Goal: Entertainment & Leisure: Browse casually

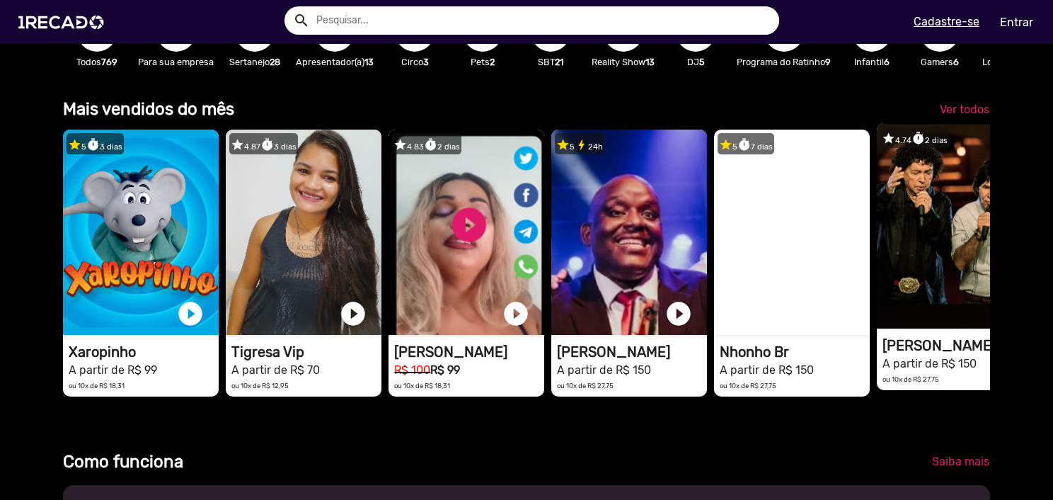
scroll to position [354, 0]
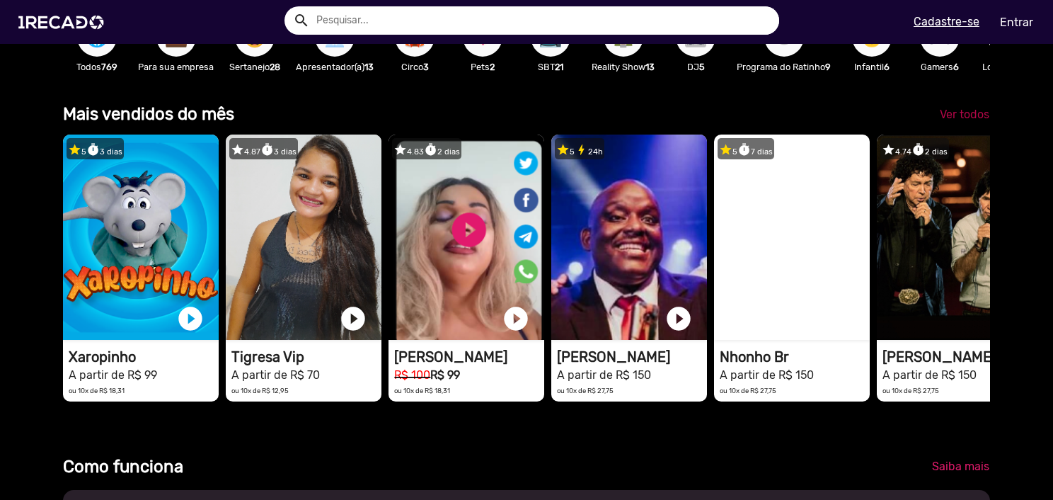
click at [962, 121] on span "Ver todos" at bounding box center [965, 114] width 50 height 13
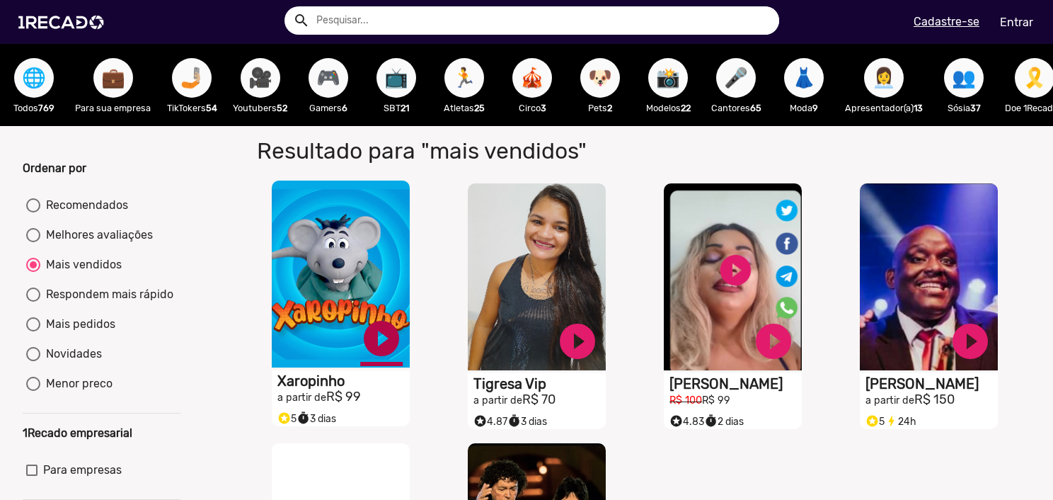
click at [382, 354] on link "play_circle_filled" at bounding box center [381, 338] width 42 height 42
click at [384, 350] on link "pause_circle" at bounding box center [381, 338] width 42 height 42
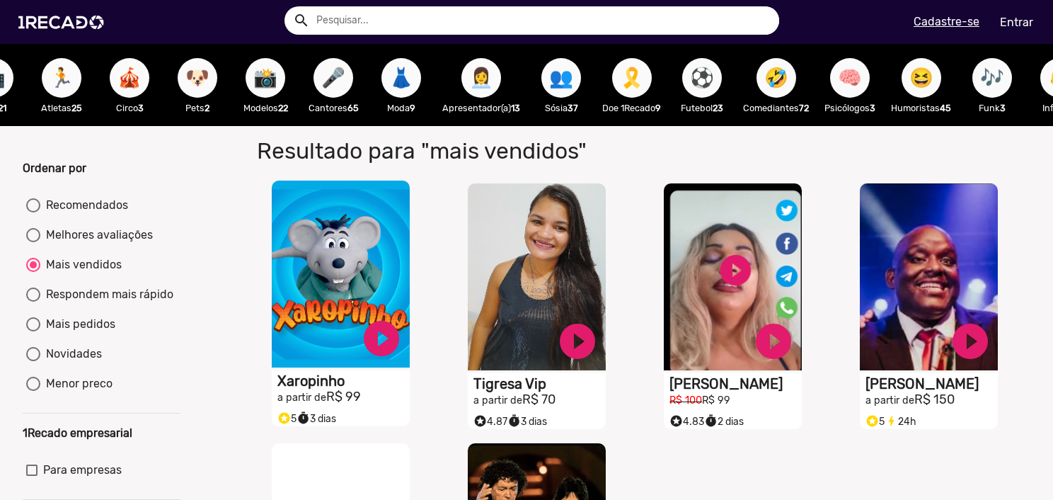
scroll to position [0, 430]
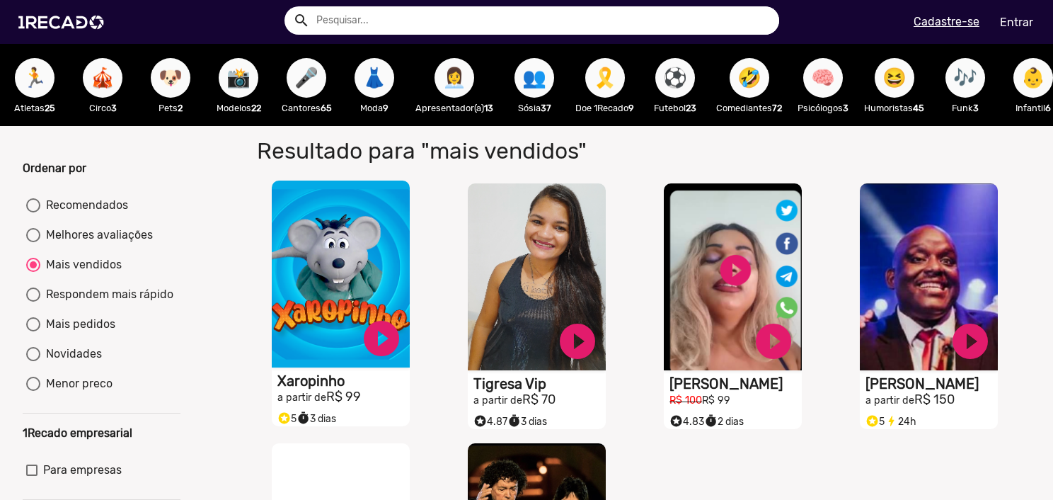
click at [680, 81] on span "⚽" at bounding box center [675, 78] width 24 height 40
radio input "true"
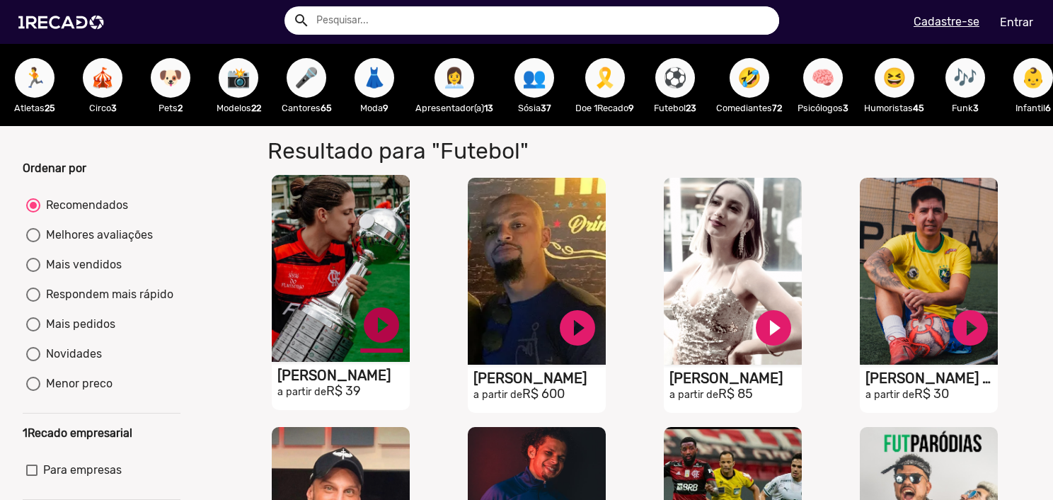
click at [378, 345] on link "play_circle_filled" at bounding box center [381, 325] width 42 height 42
click at [368, 332] on link "pause_circle" at bounding box center [381, 325] width 42 height 42
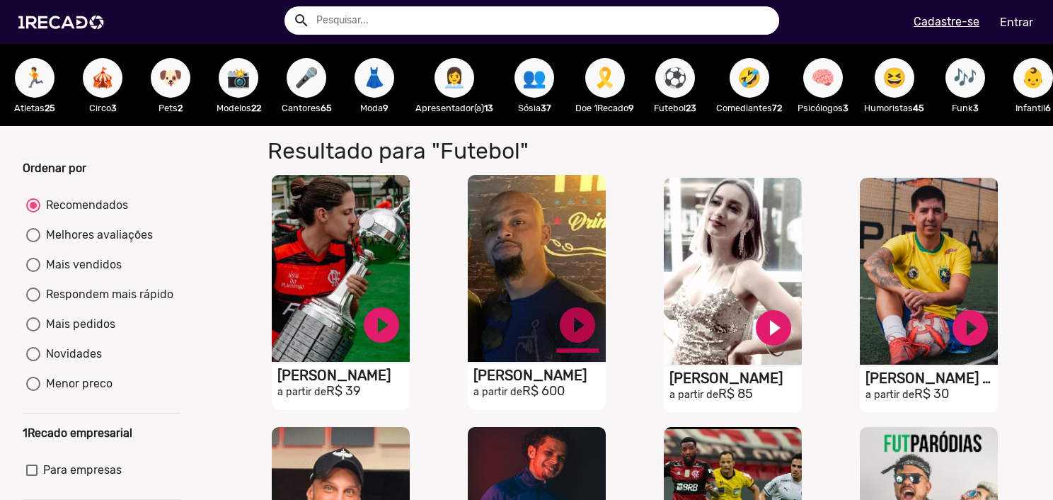
click at [563, 335] on link "play_circle_filled" at bounding box center [577, 325] width 42 height 42
click at [574, 340] on link "pause_circle" at bounding box center [577, 325] width 42 height 42
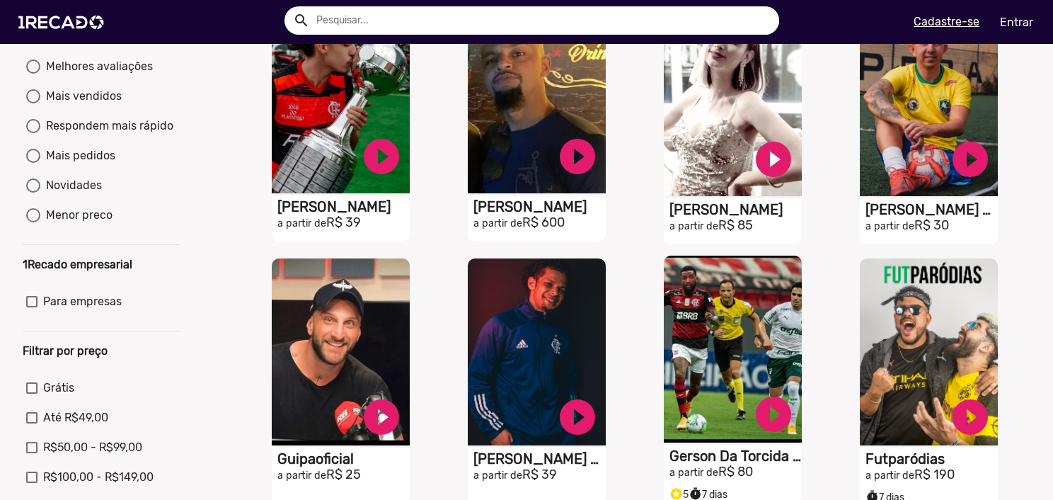
scroll to position [283, 0]
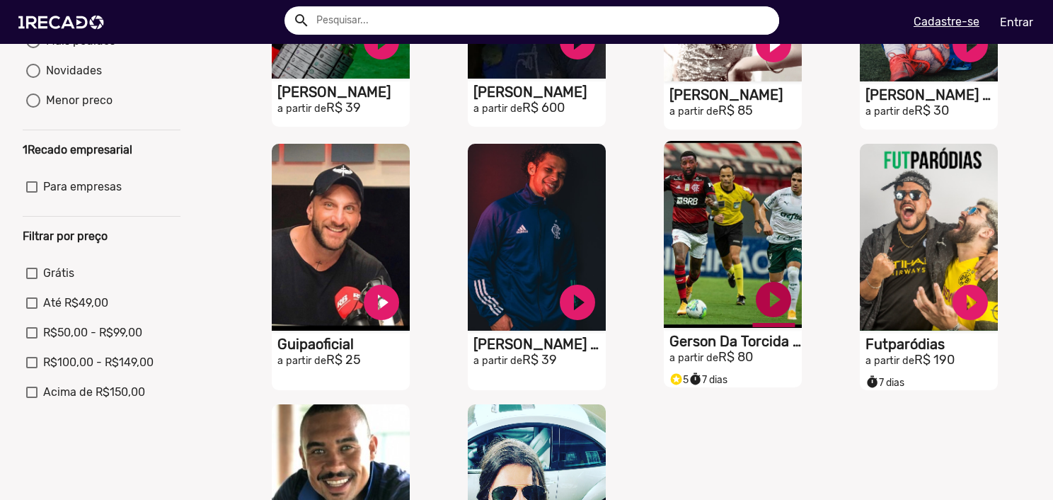
click at [778, 308] on link "play_circle_filled" at bounding box center [774, 299] width 42 height 42
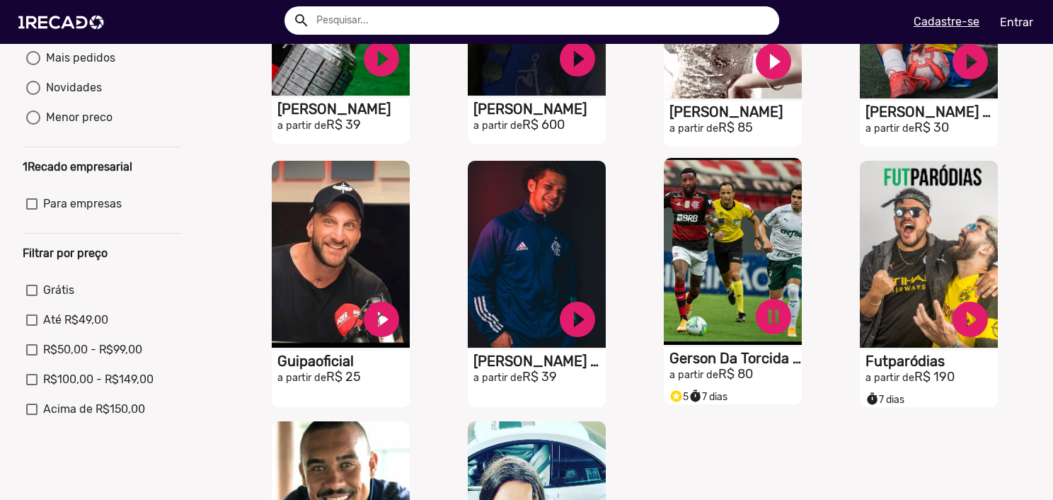
scroll to position [212, 0]
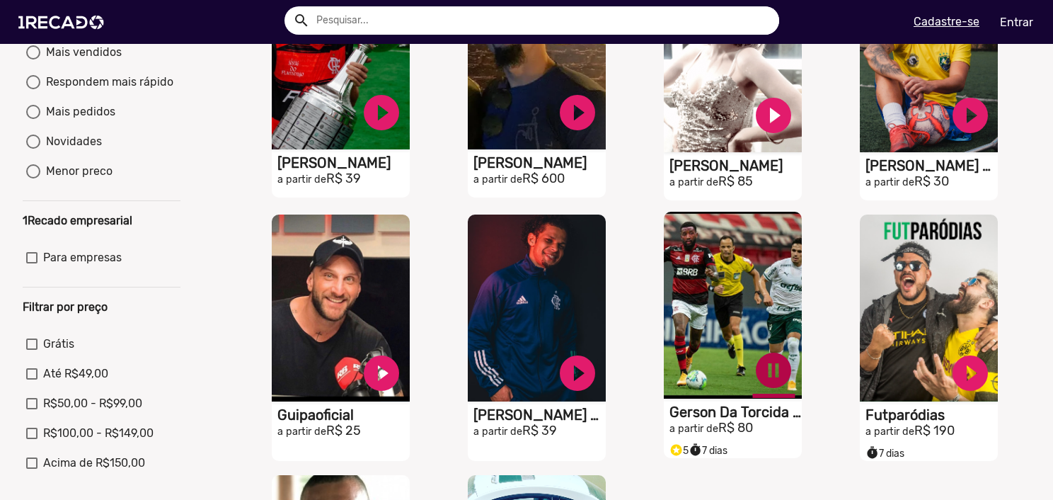
click at [766, 381] on link "pause_circle" at bounding box center [774, 370] width 42 height 42
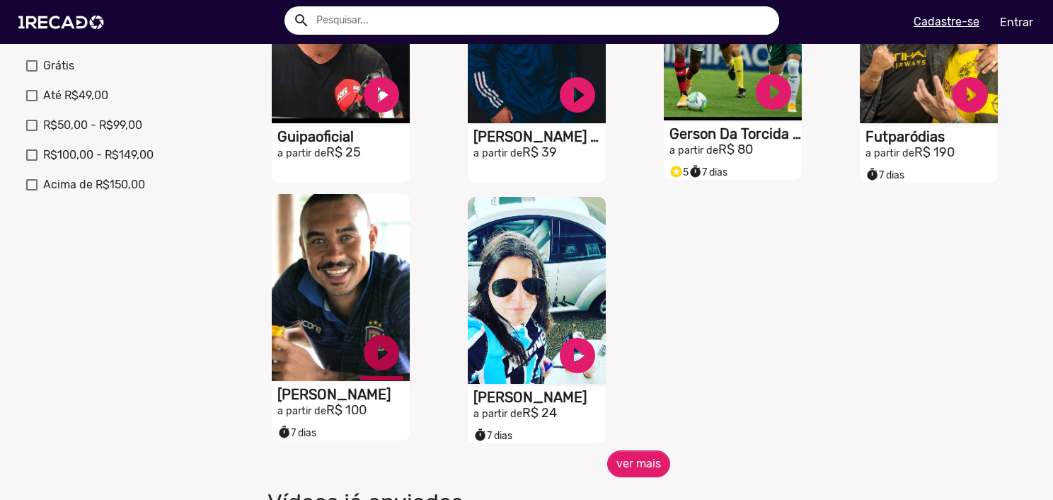
scroll to position [496, 0]
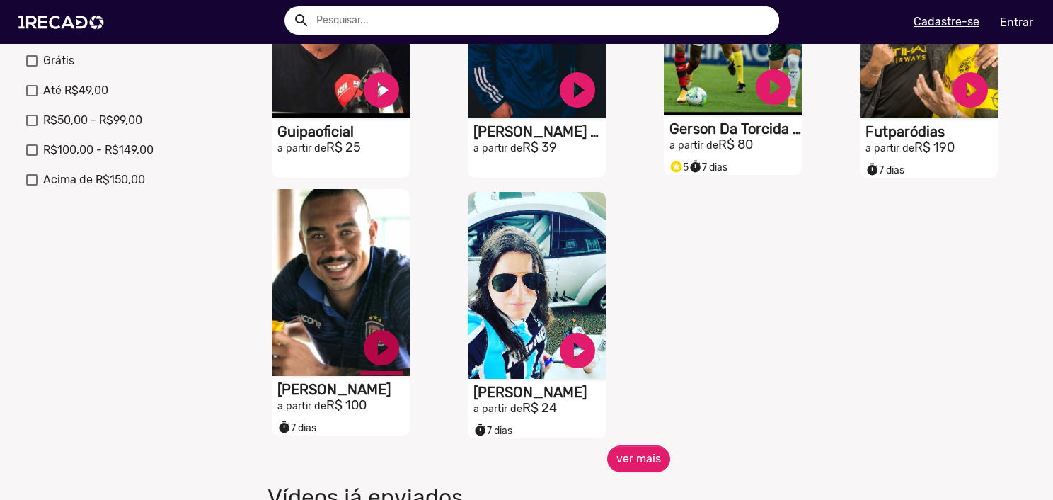
click at [373, 359] on link "play_circle_filled" at bounding box center [381, 347] width 42 height 42
click at [373, 360] on link "pause_circle" at bounding box center [381, 347] width 42 height 42
click at [639, 471] on button "ver mais" at bounding box center [638, 458] width 63 height 27
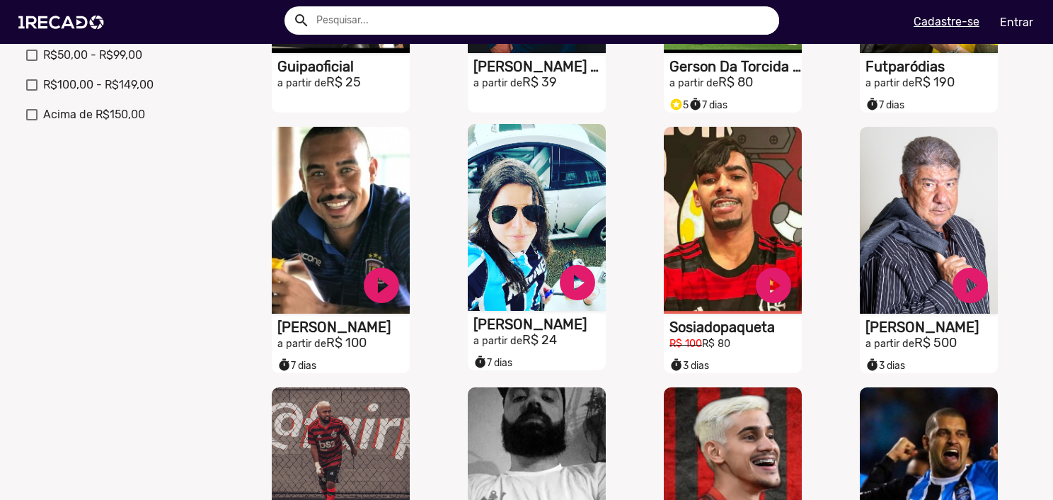
scroll to position [566, 0]
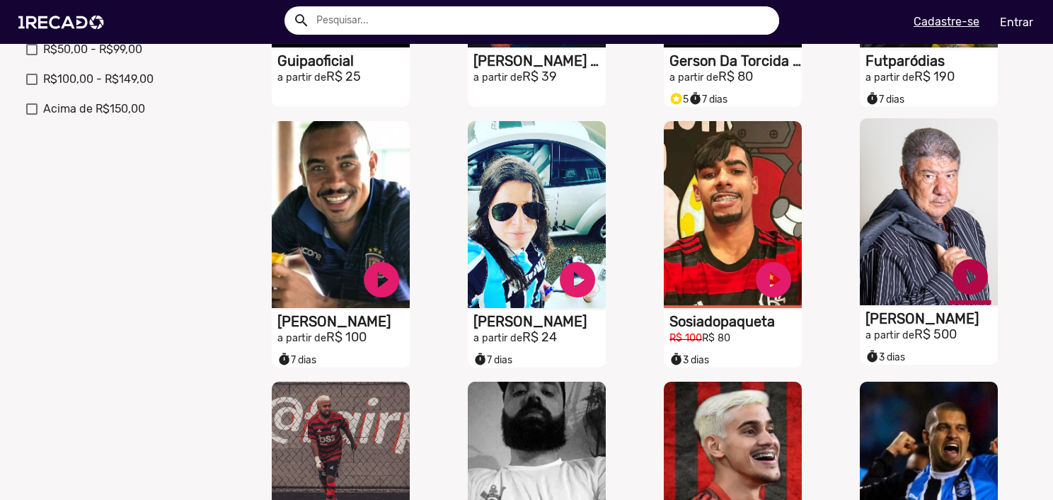
click at [957, 286] on link "play_circle_filled" at bounding box center [970, 277] width 42 height 42
click at [965, 280] on link "pause_circle" at bounding box center [970, 277] width 42 height 42
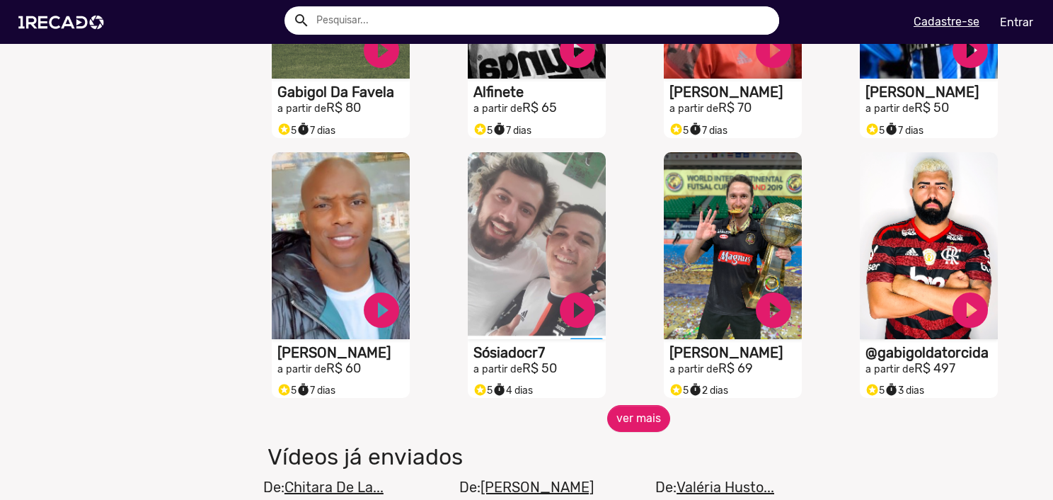
scroll to position [1062, 0]
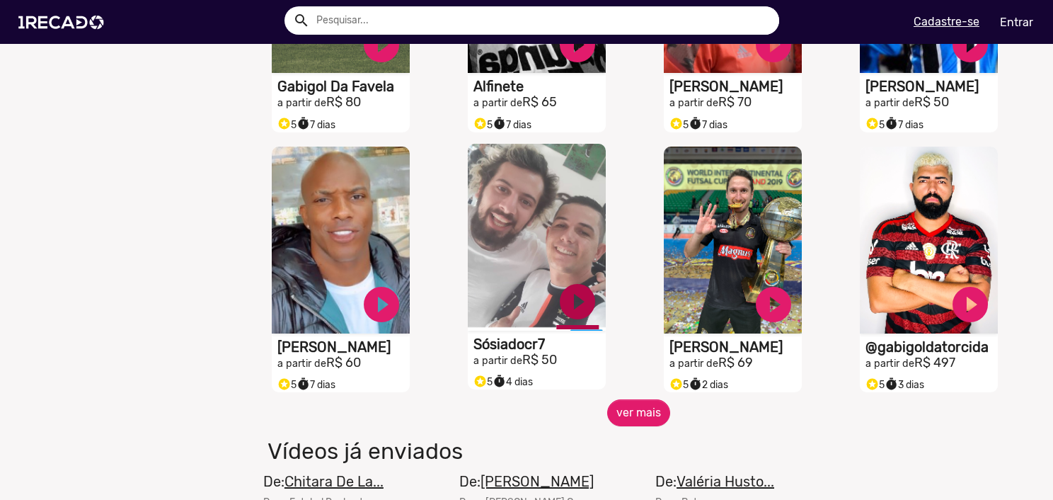
click at [577, 311] on link "play_circle_filled" at bounding box center [577, 301] width 42 height 42
click at [572, 307] on link "pause_circle" at bounding box center [577, 301] width 42 height 42
click at [614, 426] on button "ver mais" at bounding box center [638, 412] width 63 height 27
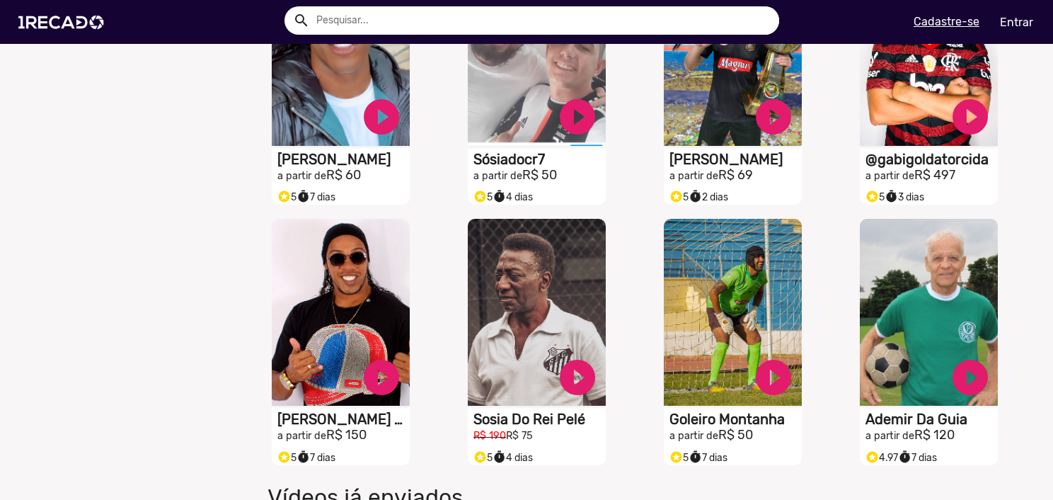
scroll to position [1274, 0]
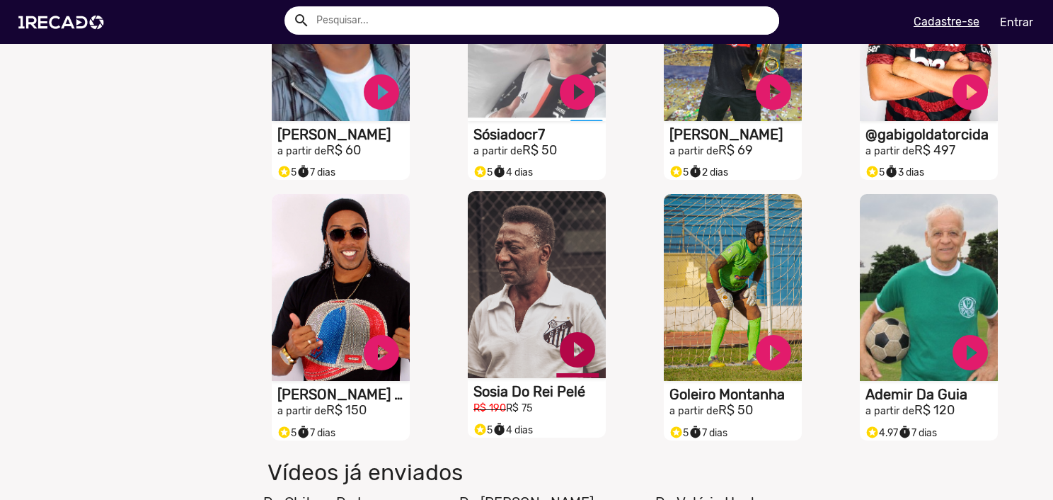
click at [569, 352] on link "play_circle_filled" at bounding box center [577, 349] width 42 height 42
click at [565, 365] on link "pause_circle" at bounding box center [577, 349] width 42 height 42
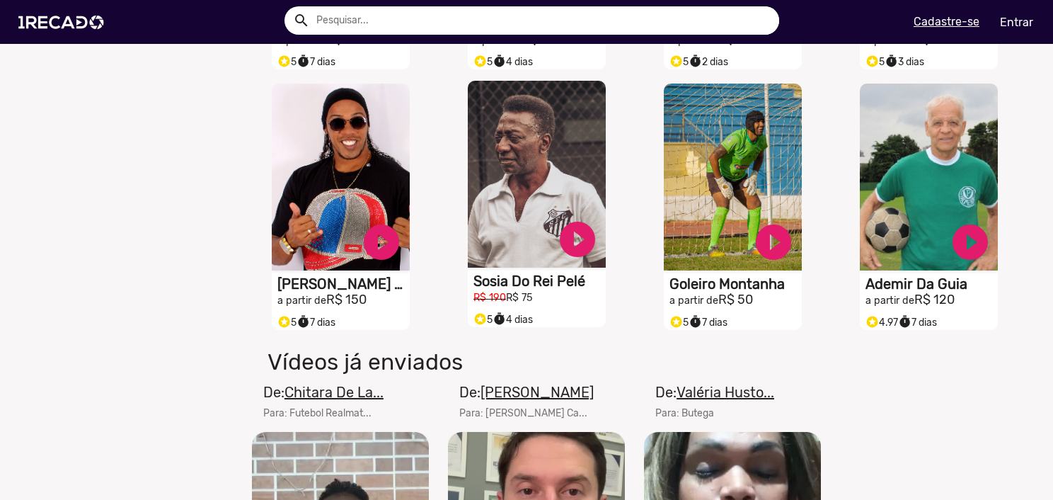
scroll to position [1345, 0]
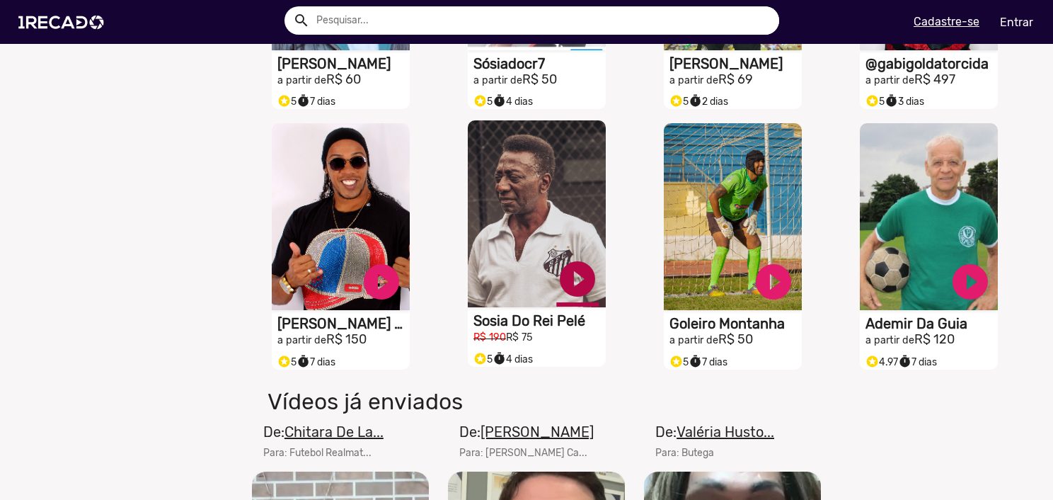
click at [571, 292] on link "play_circle_filled" at bounding box center [577, 279] width 42 height 42
click at [571, 292] on link "pause_circle" at bounding box center [577, 279] width 42 height 42
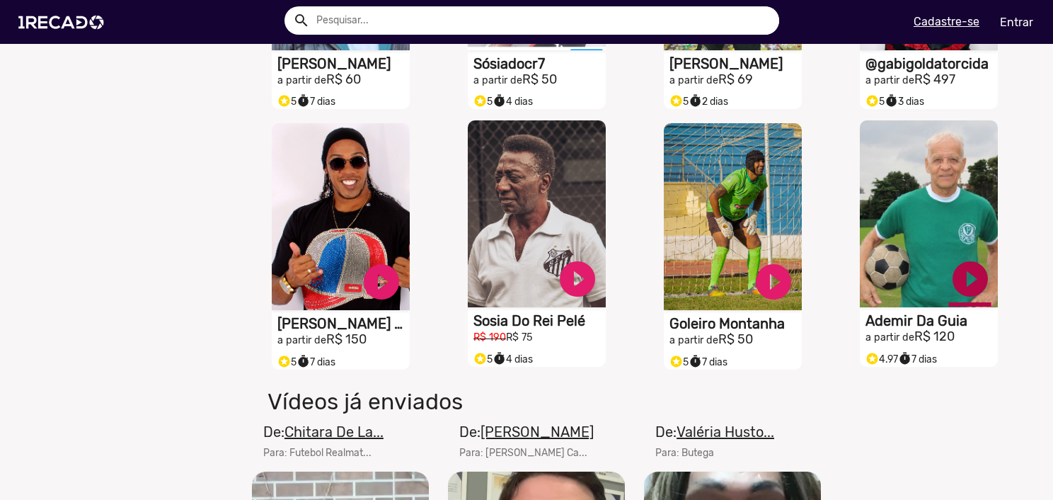
click at [971, 295] on link "play_circle_filled" at bounding box center [970, 279] width 42 height 42
click at [971, 286] on link "pause_circle" at bounding box center [970, 279] width 42 height 42
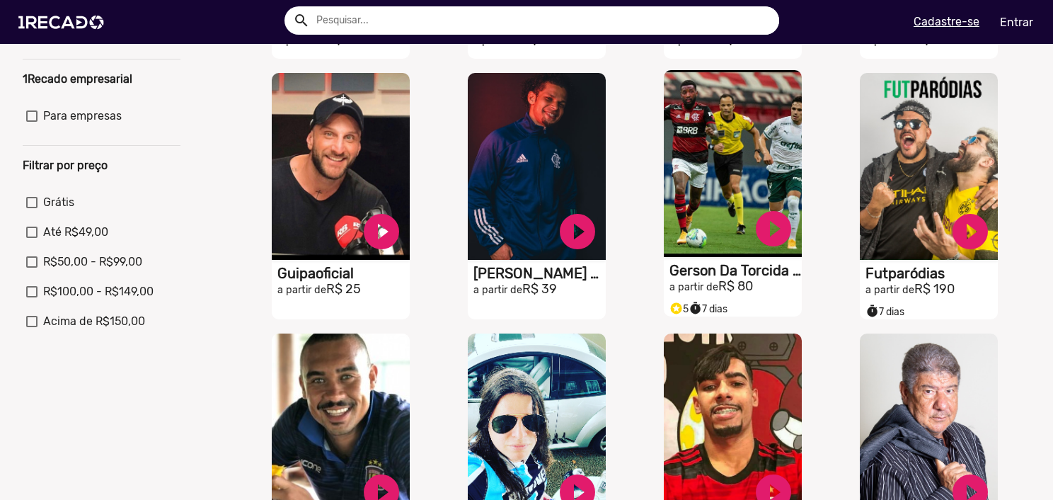
scroll to position [0, 0]
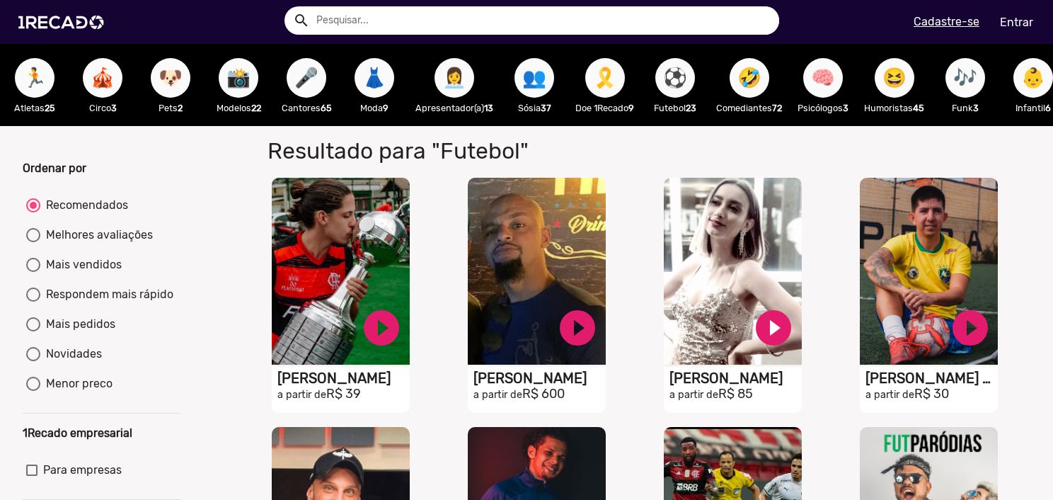
click at [45, 86] on span "🏃" at bounding box center [35, 78] width 24 height 40
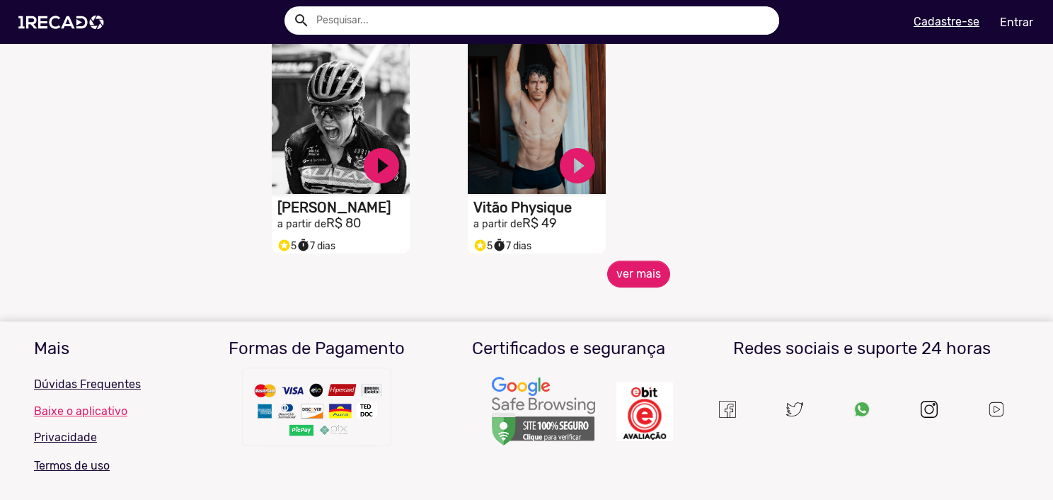
scroll to position [708, 0]
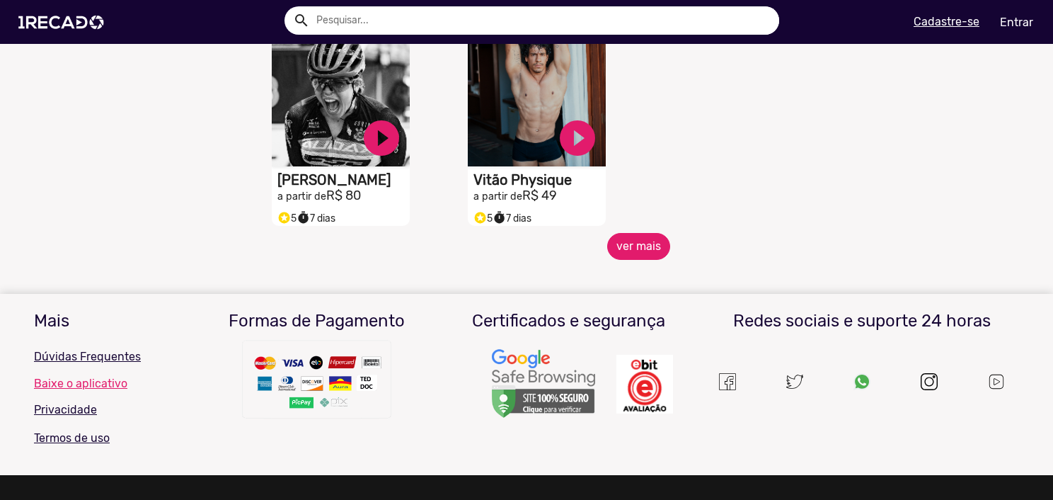
click at [636, 256] on button "ver mais" at bounding box center [638, 246] width 63 height 27
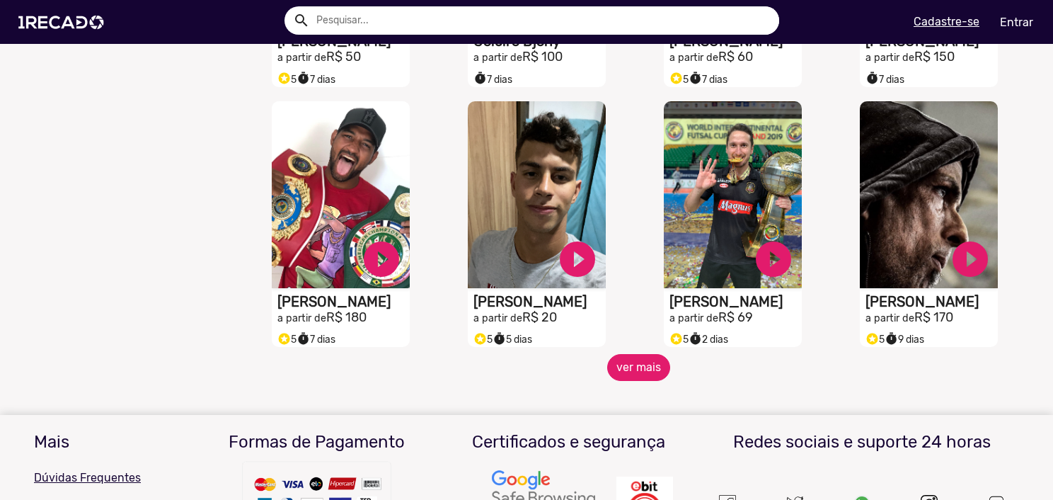
scroll to position [1133, 0]
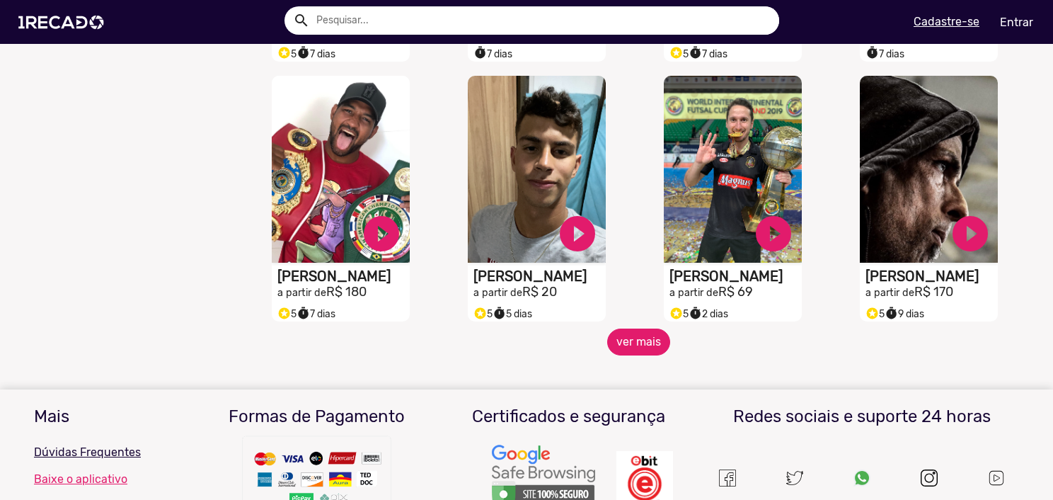
click at [631, 352] on button "ver mais" at bounding box center [638, 341] width 63 height 27
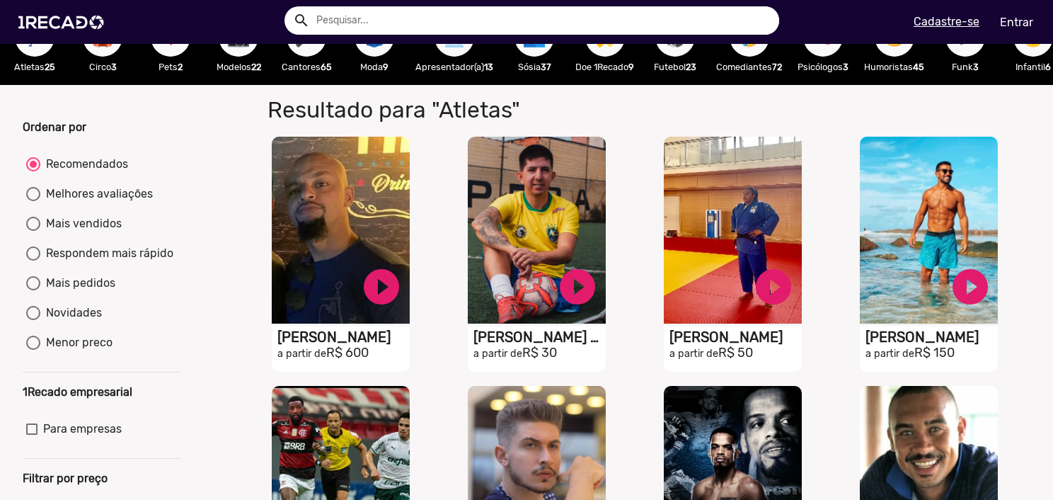
scroll to position [0, 0]
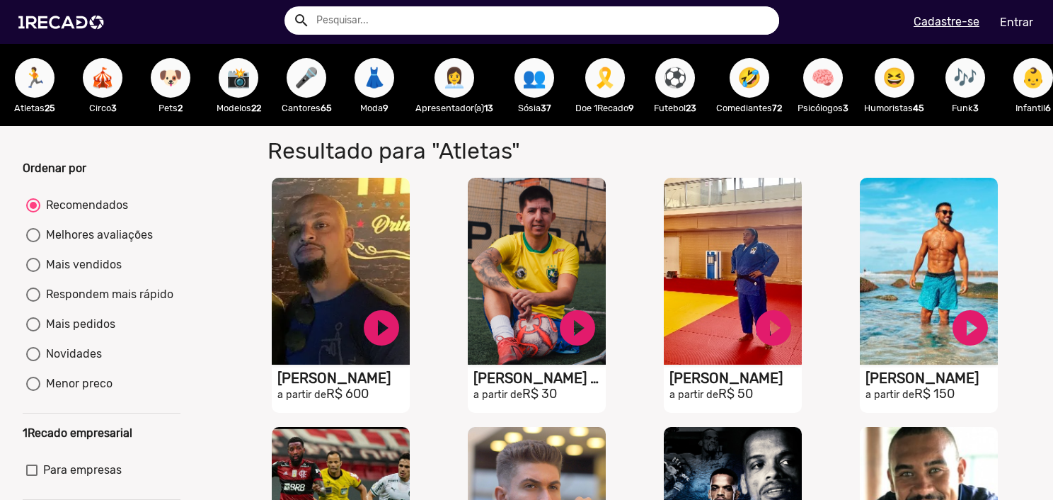
click at [542, 86] on span "👥" at bounding box center [534, 78] width 24 height 40
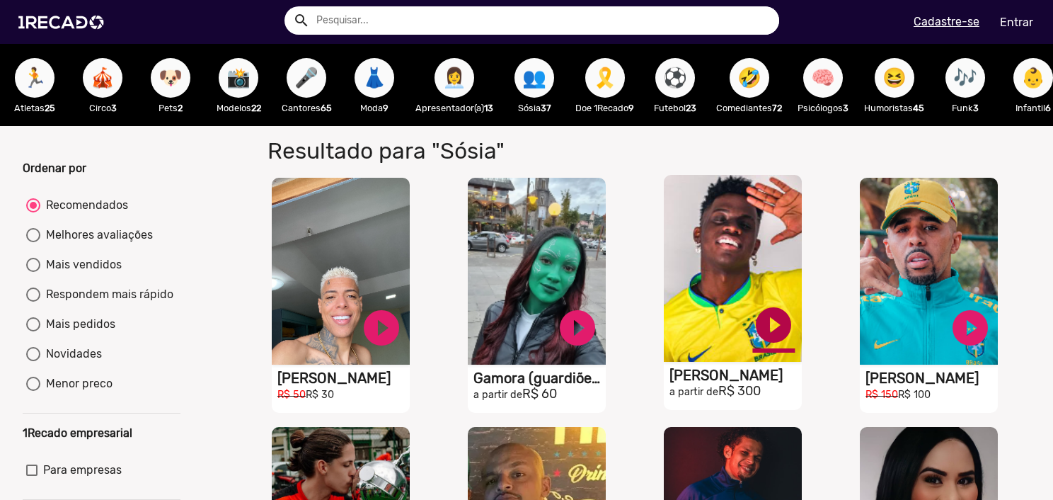
click at [758, 338] on link "play_circle_filled" at bounding box center [774, 325] width 42 height 42
click at [774, 339] on link "pause_circle" at bounding box center [774, 325] width 42 height 42
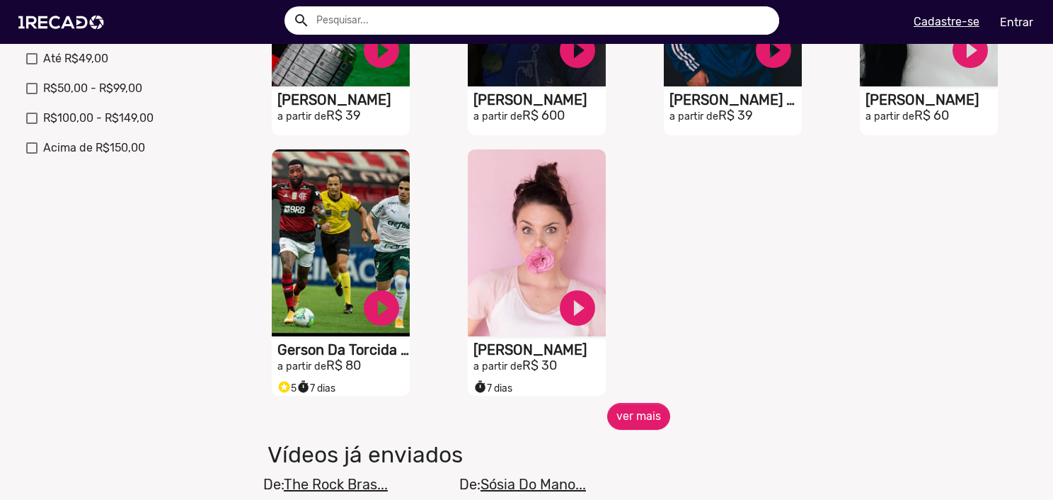
scroll to position [566, 0]
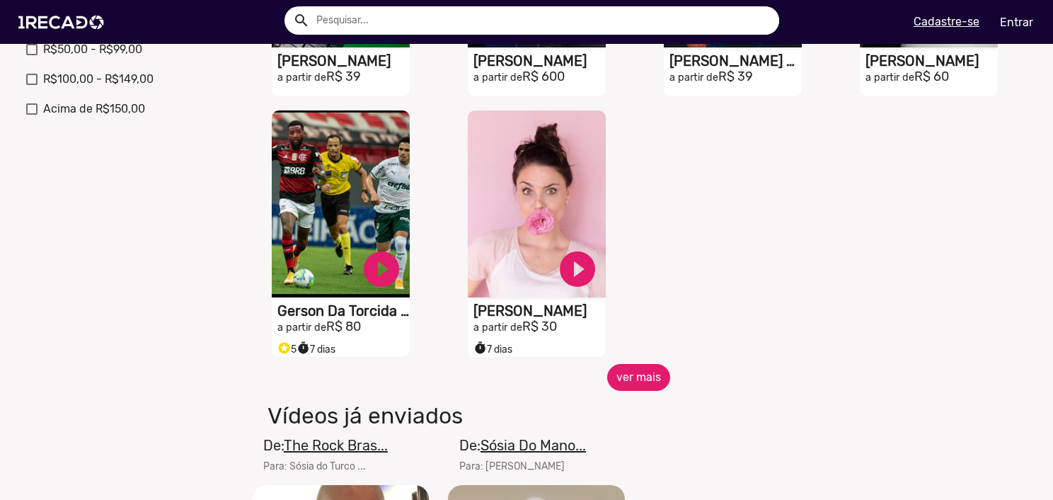
click at [640, 384] on button "ver mais" at bounding box center [638, 377] width 63 height 27
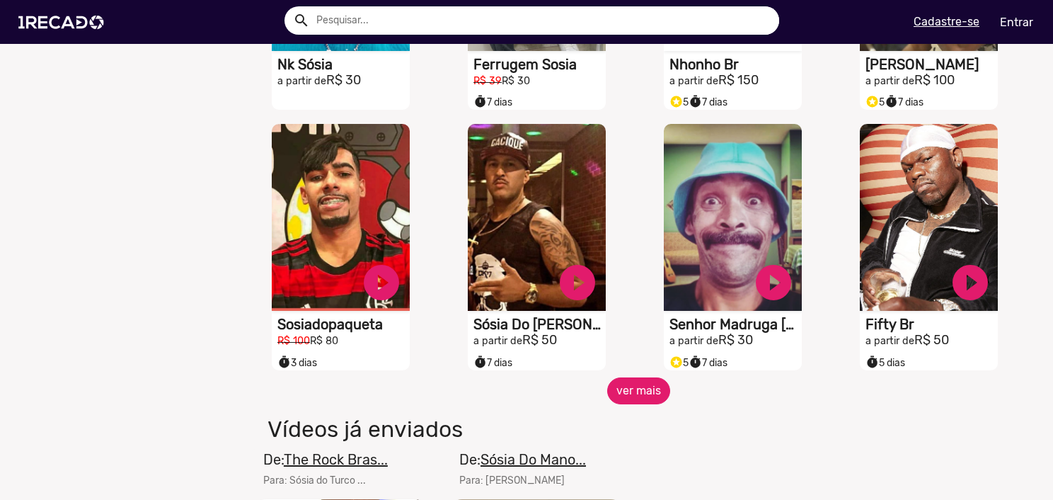
scroll to position [1133, 0]
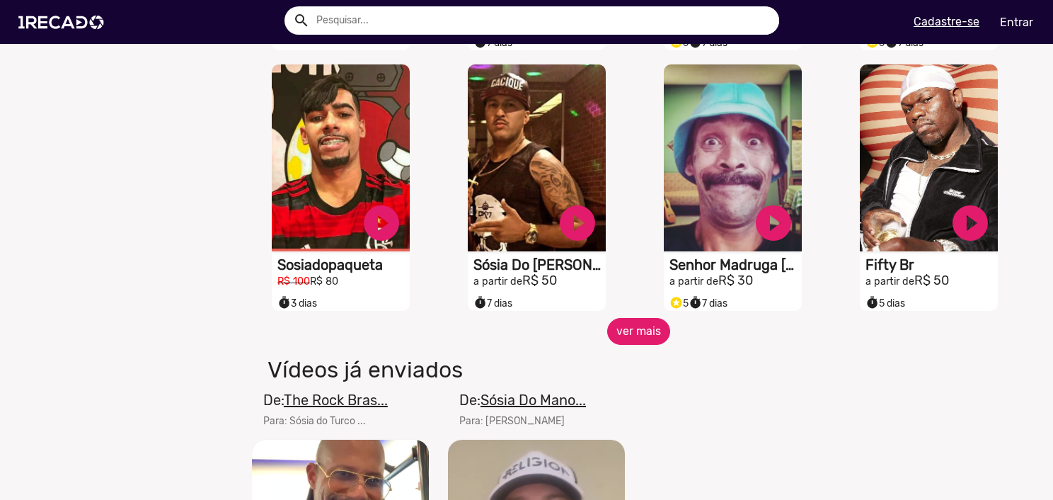
click at [619, 338] on button "ver mais" at bounding box center [638, 331] width 63 height 27
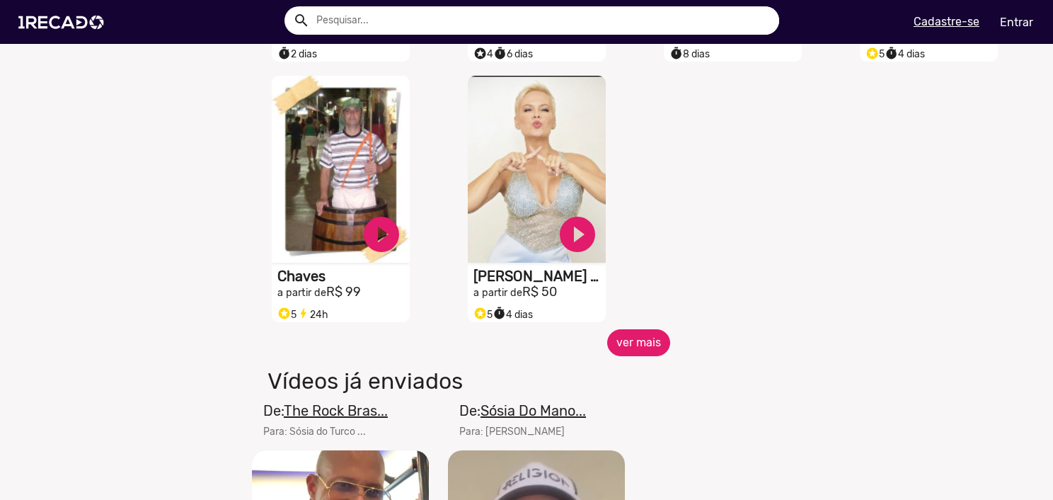
scroll to position [1911, 0]
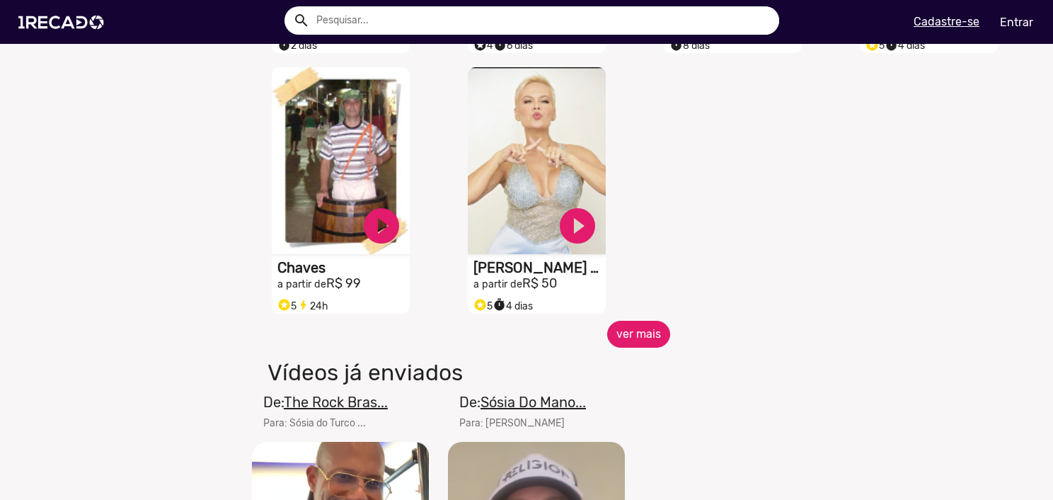
click at [633, 342] on button "ver mais" at bounding box center [638, 334] width 63 height 27
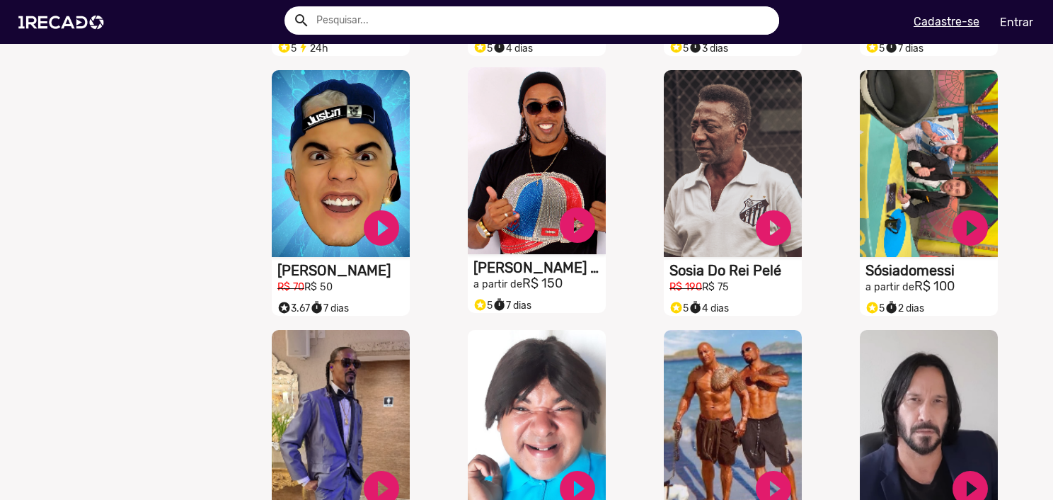
scroll to position [2336, 0]
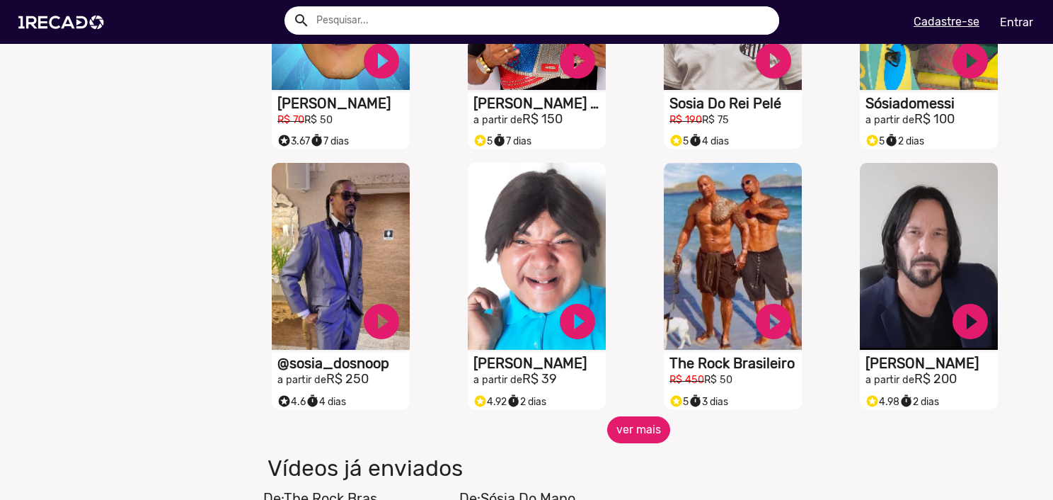
click at [625, 442] on button "ver mais" at bounding box center [638, 429] width 63 height 27
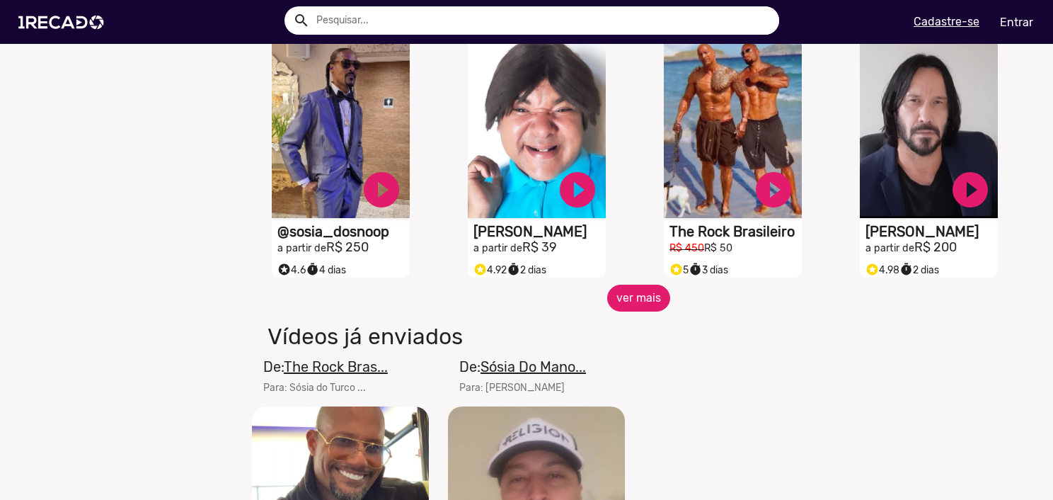
scroll to position [2478, 0]
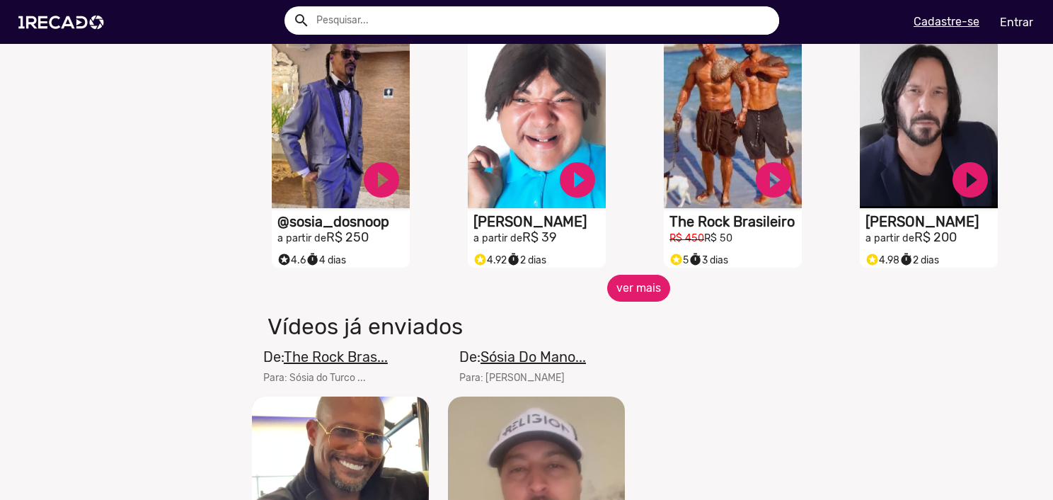
click at [636, 293] on button "ver mais" at bounding box center [638, 288] width 63 height 27
click at [646, 301] on button "ver mais" at bounding box center [638, 288] width 63 height 27
click at [625, 298] on button "ver mais" at bounding box center [638, 288] width 63 height 27
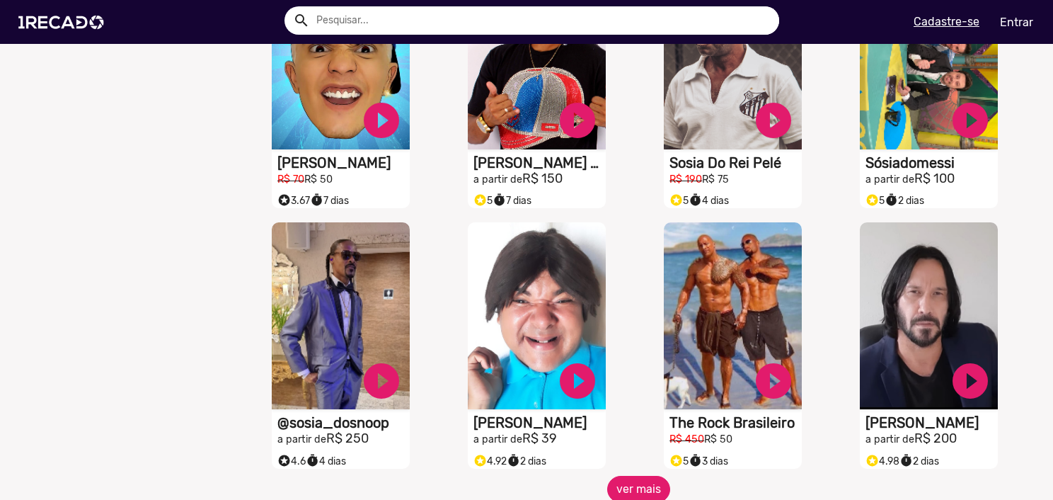
scroll to position [2265, 0]
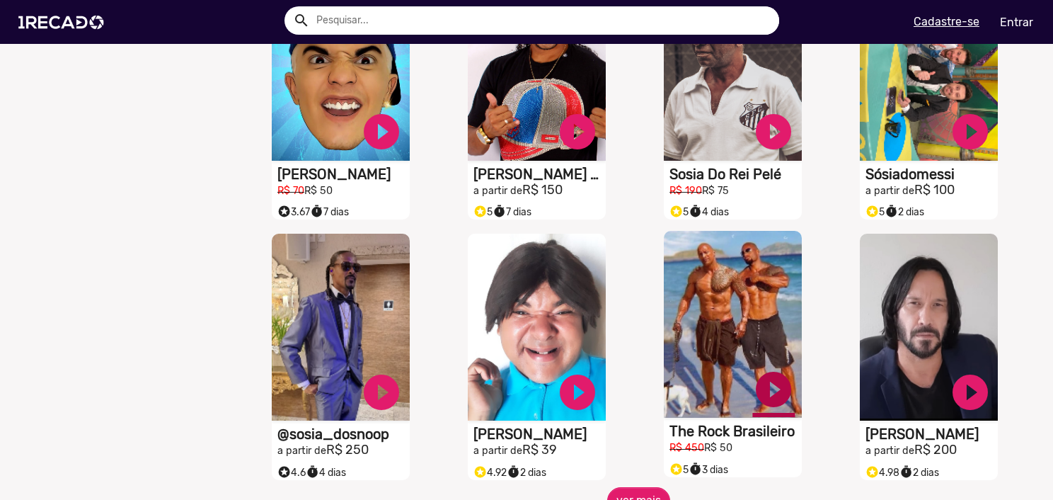
click at [766, 382] on link "play_circle_filled" at bounding box center [774, 389] width 42 height 42
click at [758, 391] on link "pause_circle" at bounding box center [774, 389] width 42 height 42
click at [761, 394] on link "play_circle_filled" at bounding box center [774, 389] width 42 height 42
click at [807, 394] on div "S1RECADO vídeos dedicados para fãs e empresas pause_circle The Rock Brasileiro …" at bounding box center [737, 357] width 196 height 261
click at [767, 400] on link "pause_circle" at bounding box center [774, 389] width 42 height 42
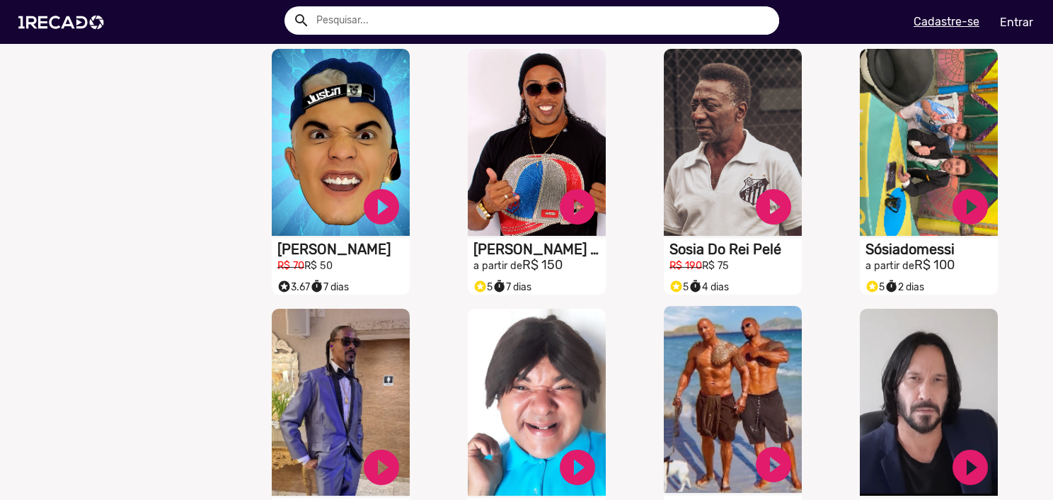
scroll to position [2195, 0]
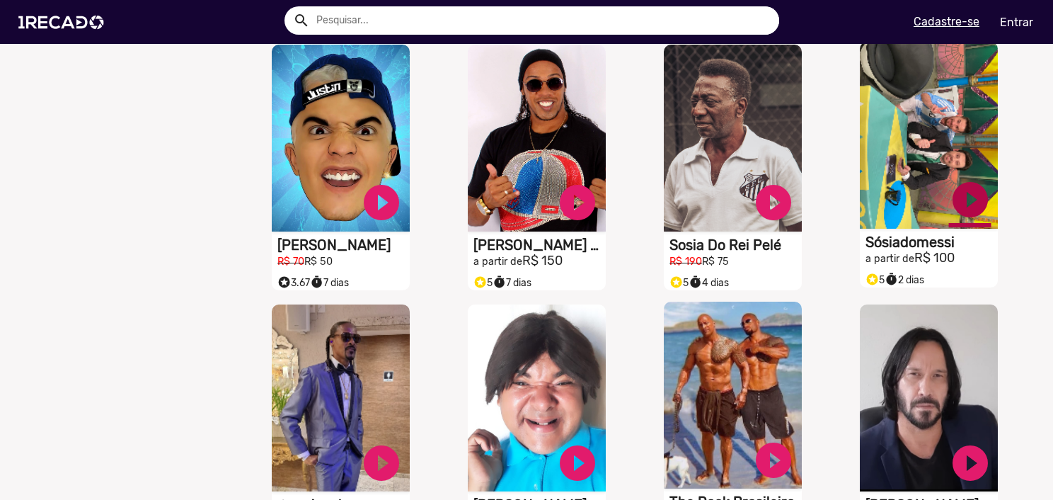
click at [962, 215] on link "play_circle_filled" at bounding box center [970, 199] width 42 height 42
click at [955, 208] on link "pause_circle" at bounding box center [970, 199] width 42 height 42
click at [937, 263] on h2 "a partir de R$ 100" at bounding box center [932, 259] width 132 height 16
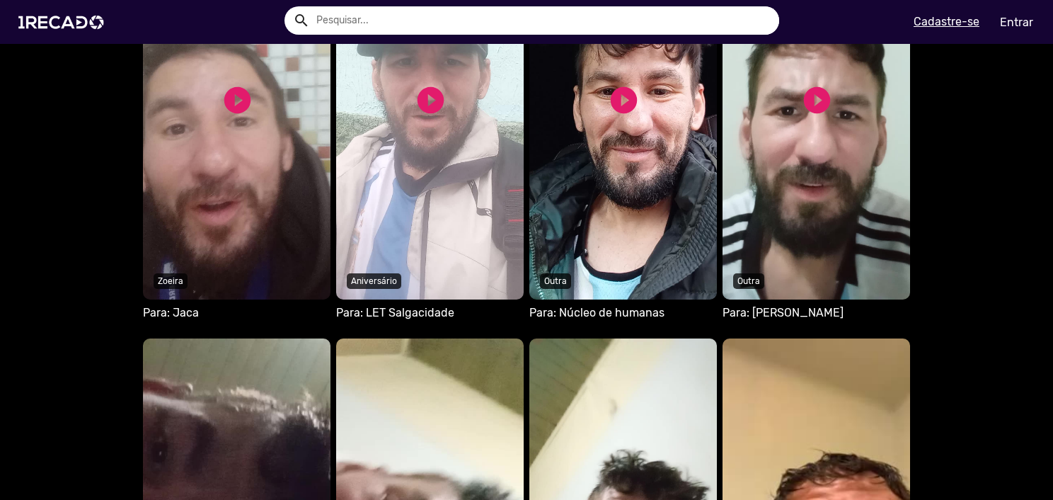
scroll to position [779, 0]
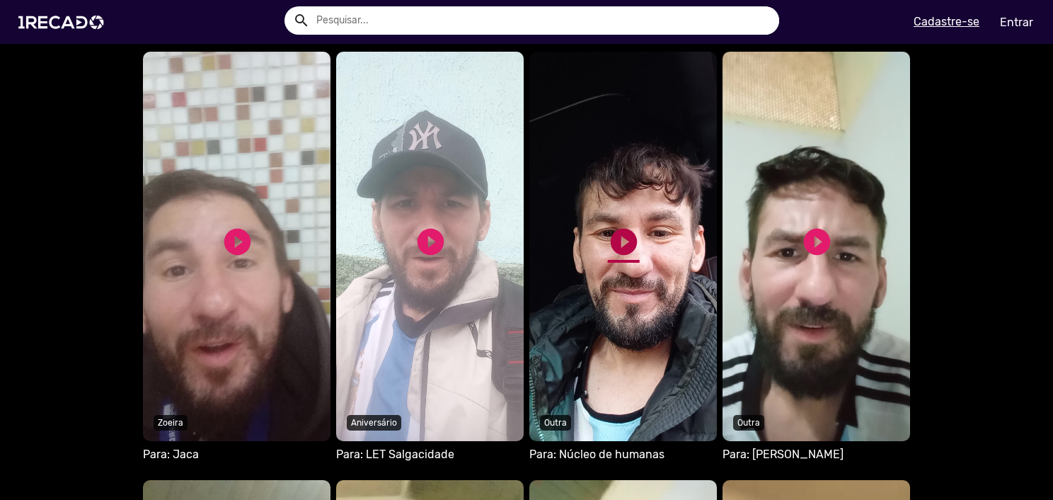
click at [622, 243] on link "play_circle_filled" at bounding box center [624, 242] width 32 height 32
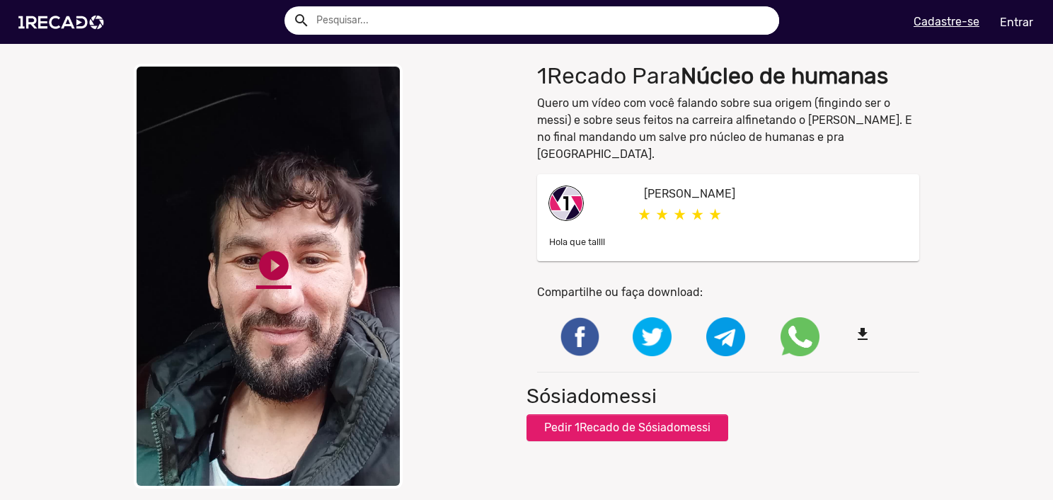
click at [276, 262] on link "play_circle_filled" at bounding box center [273, 265] width 35 height 35
click at [274, 261] on link "pause_circle" at bounding box center [273, 265] width 35 height 35
click at [260, 274] on link "play_circle_filled" at bounding box center [273, 265] width 35 height 35
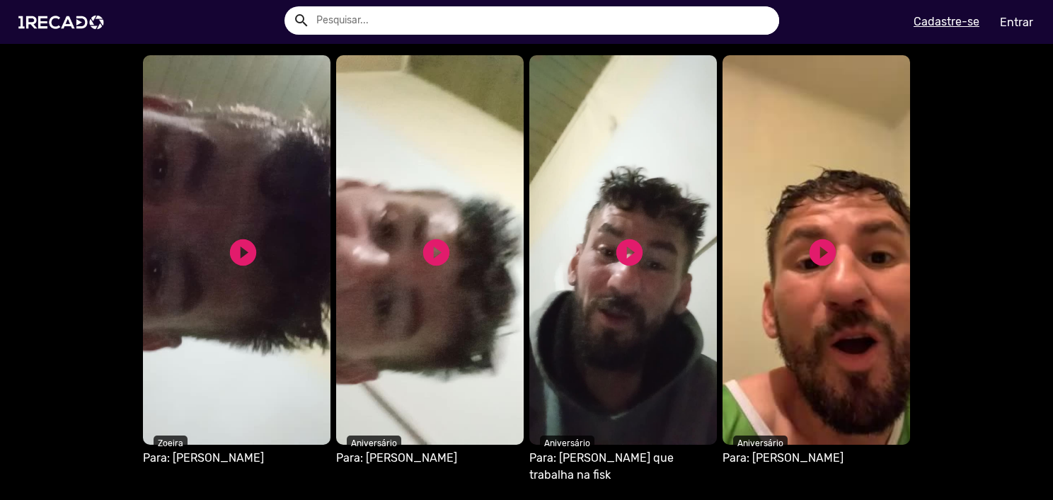
scroll to position [920, 0]
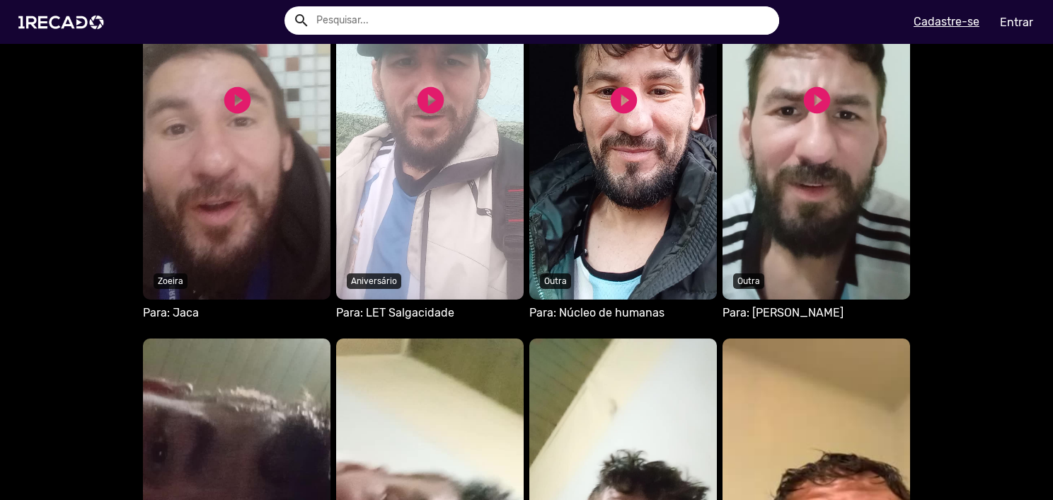
click at [831, 121] on video "Seu navegador não reproduz vídeo em HTML5" at bounding box center [817, 104] width 188 height 389
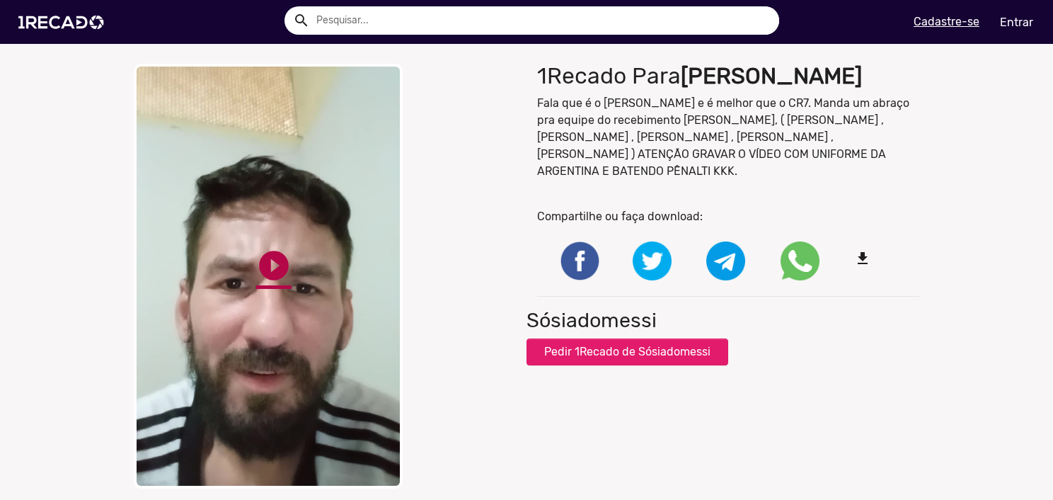
click at [256, 268] on link "play_circle_filled" at bounding box center [273, 265] width 35 height 35
click at [272, 263] on link "pause_circle" at bounding box center [273, 265] width 35 height 35
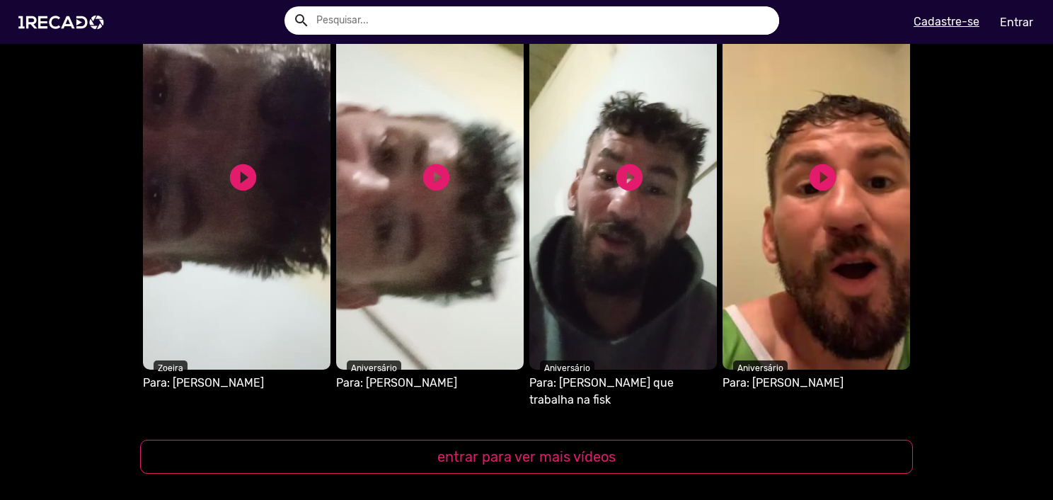
scroll to position [1274, 0]
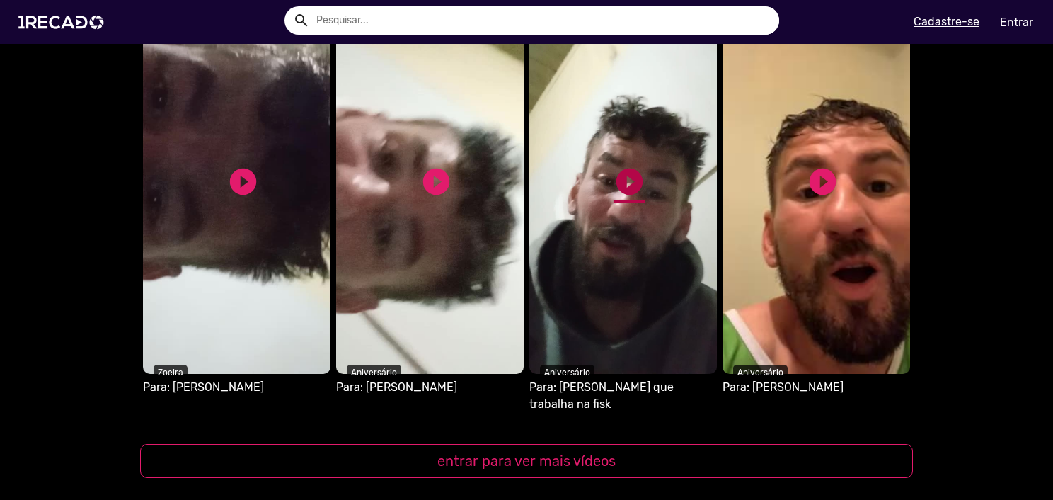
click at [633, 170] on link "play_circle_filled" at bounding box center [630, 182] width 32 height 32
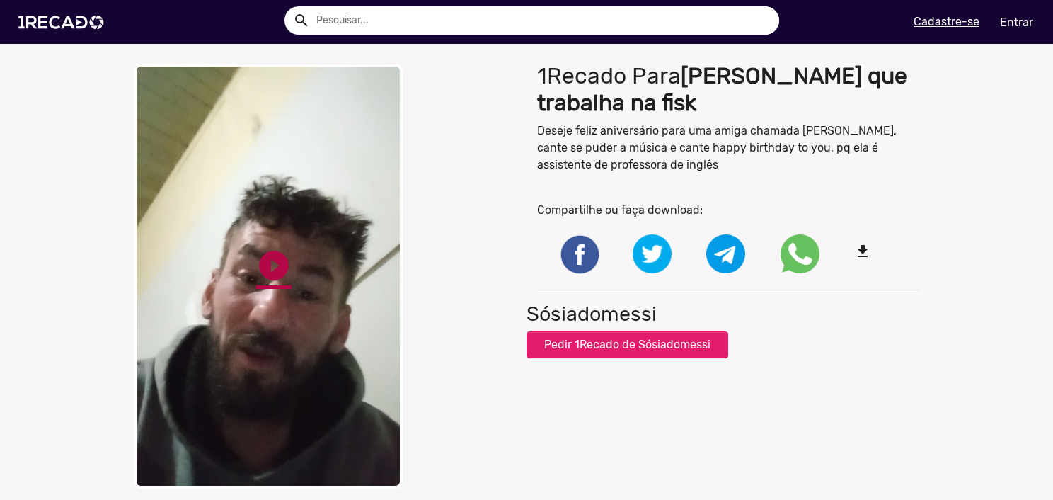
click at [261, 262] on link "play_circle_filled" at bounding box center [273, 265] width 35 height 35
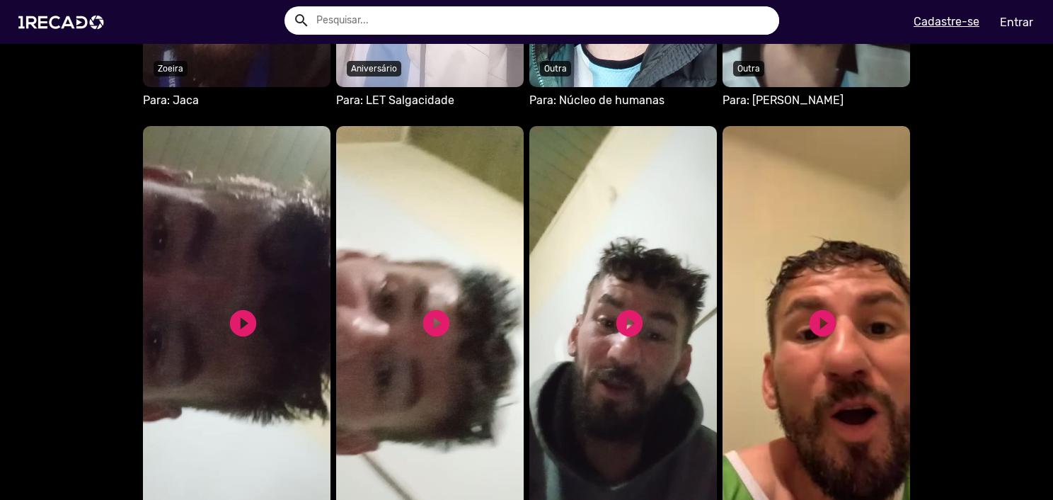
scroll to position [1133, 0]
click at [433, 307] on link "play_circle_filled" at bounding box center [437, 323] width 32 height 32
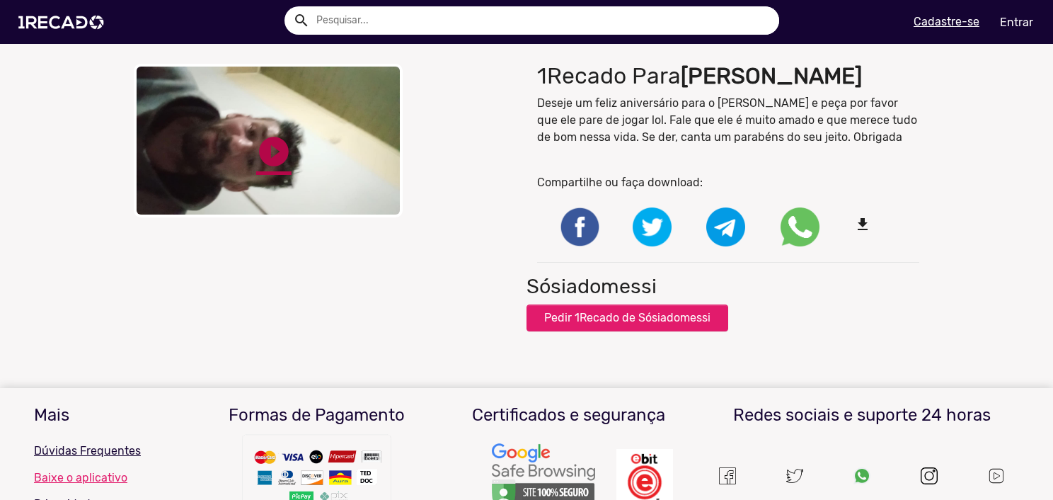
click at [264, 147] on link "play_circle_filled" at bounding box center [273, 151] width 35 height 35
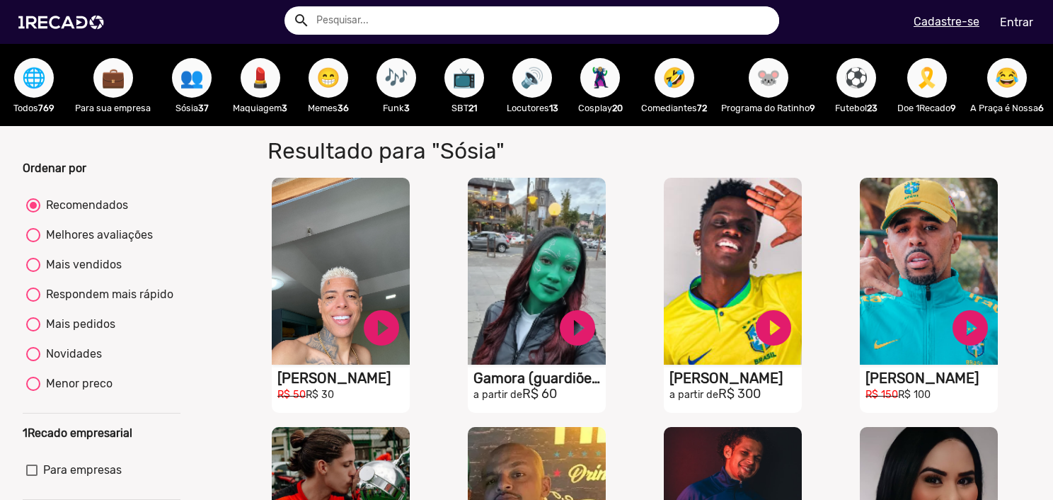
click at [324, 83] on span "😁" at bounding box center [328, 78] width 24 height 40
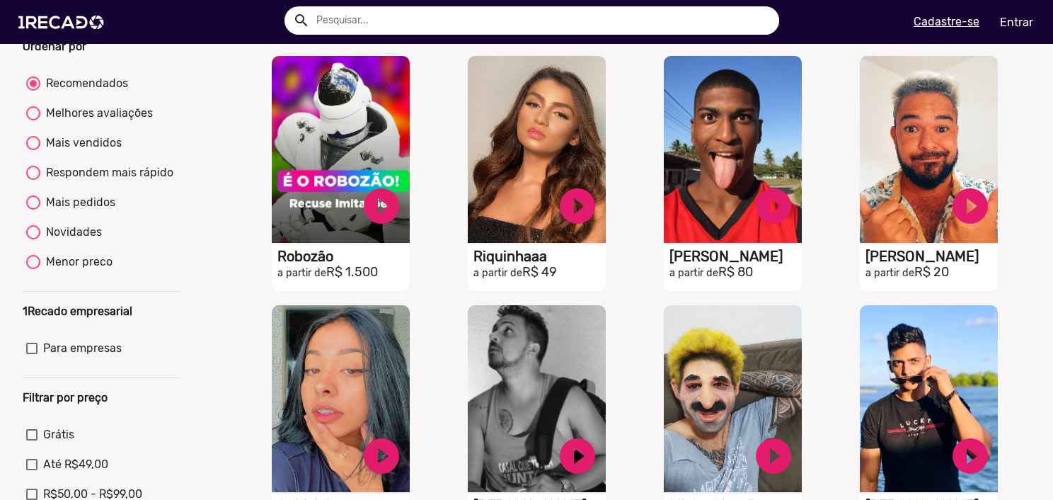
scroll to position [142, 0]
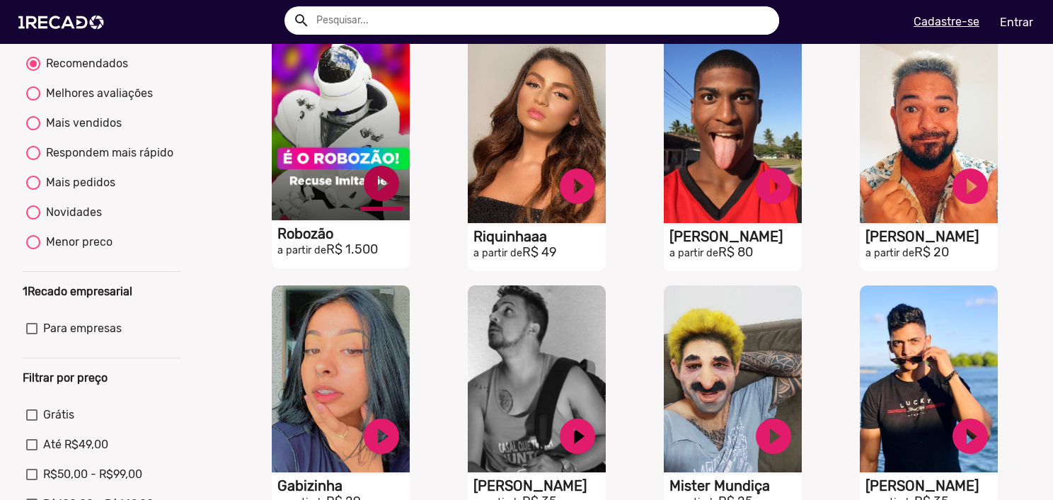
click at [373, 189] on link "play_circle_filled" at bounding box center [381, 183] width 42 height 42
click at [381, 190] on link "pause_circle" at bounding box center [381, 183] width 42 height 42
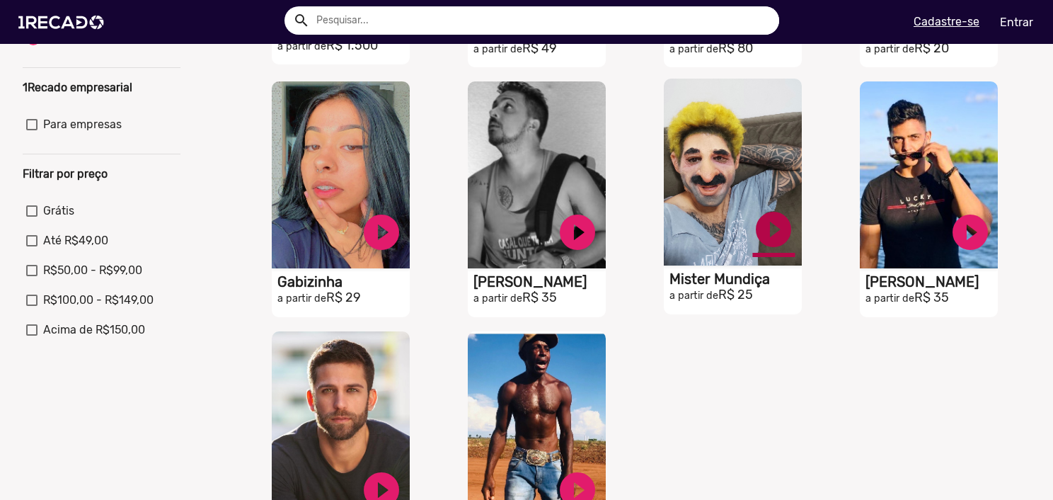
scroll to position [354, 0]
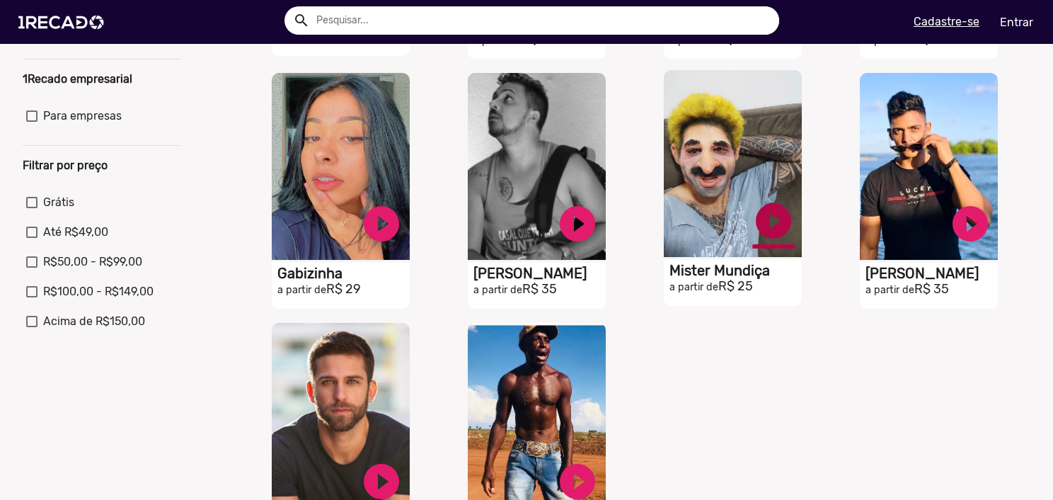
click at [769, 239] on link "play_circle_filled" at bounding box center [774, 221] width 42 height 42
click at [769, 239] on link "pause_circle" at bounding box center [774, 221] width 42 height 42
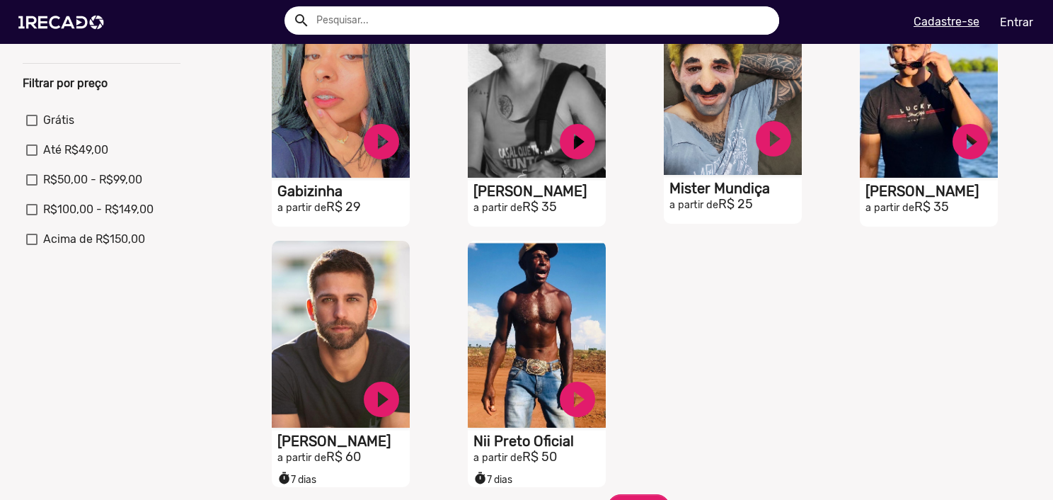
scroll to position [496, 0]
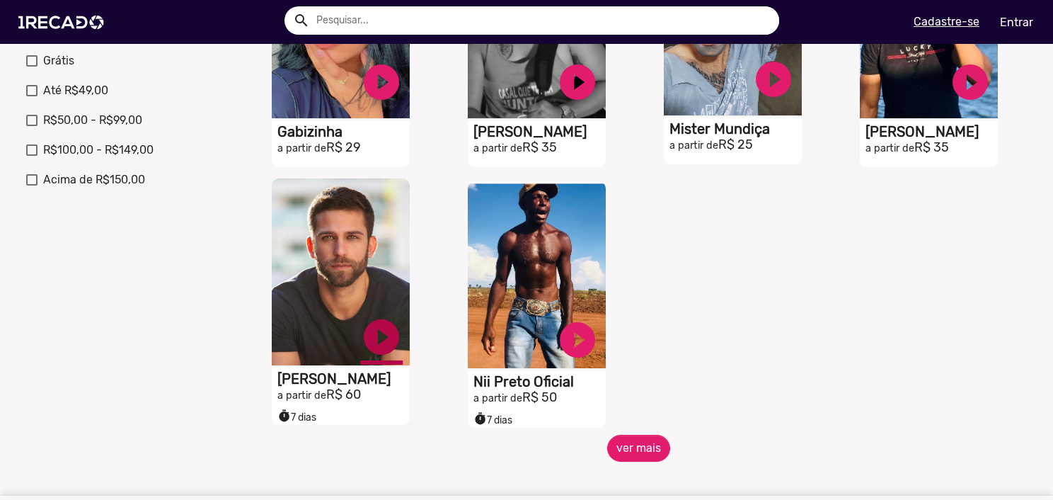
click at [382, 355] on link "play_circle_filled" at bounding box center [381, 337] width 42 height 42
click at [383, 338] on link "pause_circle" at bounding box center [381, 337] width 42 height 42
